Goal: Information Seeking & Learning: Learn about a topic

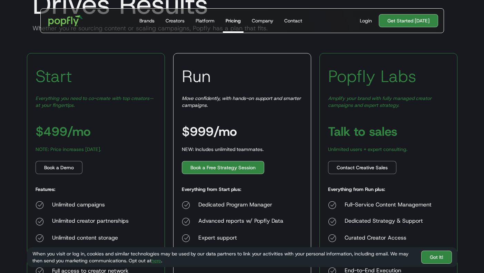
scroll to position [90, 0]
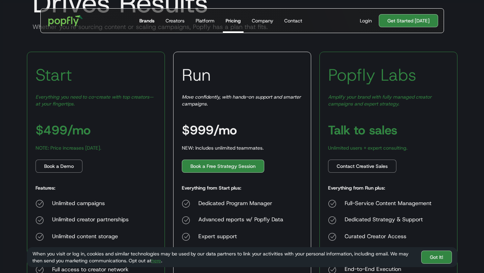
click at [143, 18] on div "Brands" at bounding box center [146, 20] width 15 height 7
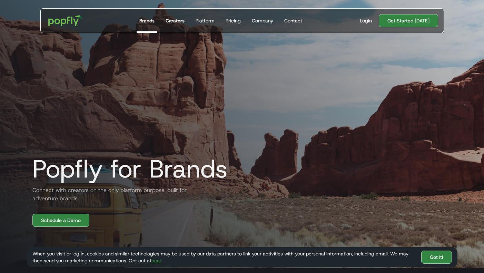
click at [186, 27] on link "Creators" at bounding box center [175, 21] width 25 height 24
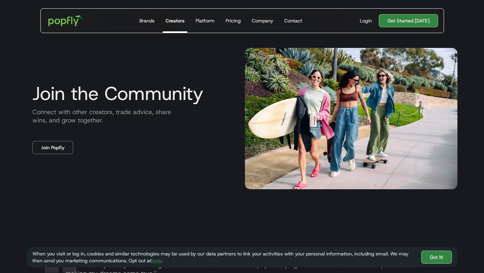
scroll to position [1373, 0]
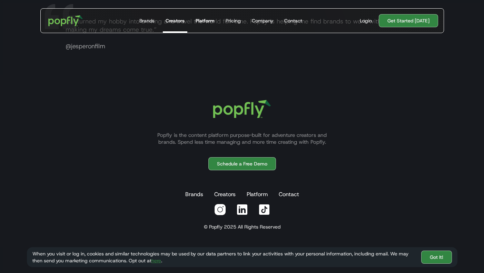
click at [199, 18] on div "Platform" at bounding box center [205, 20] width 19 height 7
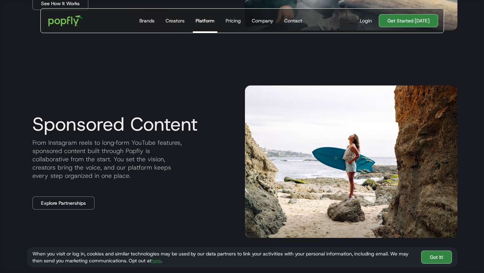
scroll to position [289, 0]
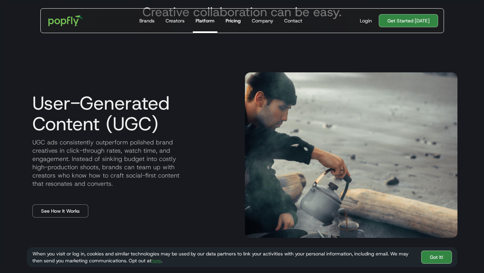
click at [237, 22] on div "Pricing" at bounding box center [233, 20] width 15 height 7
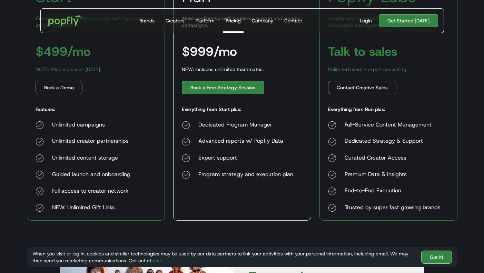
scroll to position [167, 0]
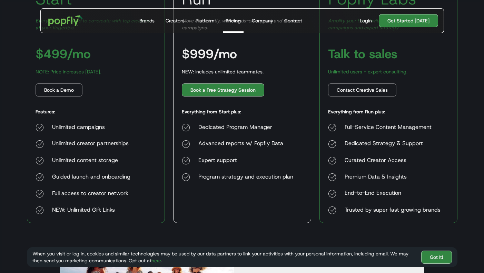
click at [276, 124] on div "Dedicated Program Manager" at bounding box center [245, 128] width 95 height 8
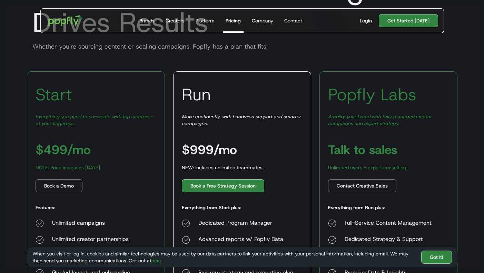
scroll to position [103, 0]
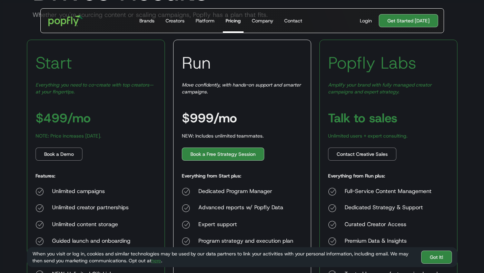
click at [128, 118] on div "Start Everything you need to co-create with top creators—at your fingertips. $4…" at bounding box center [96, 164] width 138 height 248
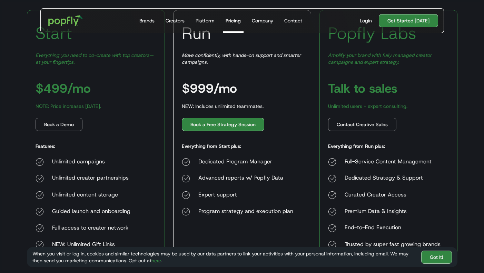
scroll to position [133, 0]
click at [92, 92] on div "Start Everything you need to co-create with top creators—at your fingertips. $4…" at bounding box center [96, 134] width 138 height 248
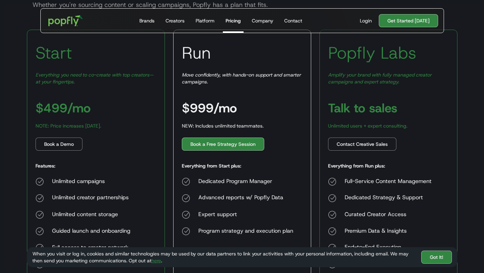
scroll to position [112, 0]
drag, startPoint x: 35, startPoint y: 125, endPoint x: 122, endPoint y: 125, distance: 87.0
click at [122, 125] on div "Start Everything you need to co-create with top creators—at your fingertips. $4…" at bounding box center [96, 154] width 138 height 248
click at [132, 137] on div "Start Everything you need to co-create with top creators—at your fingertips. $4…" at bounding box center [96, 154] width 138 height 248
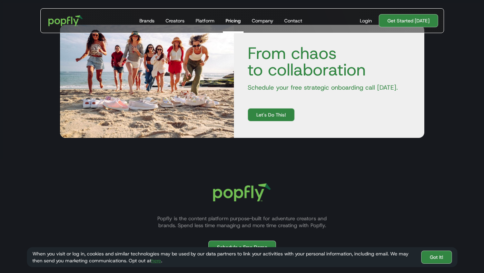
scroll to position [0, 0]
